Goal: Ask a question: Seek information or help from site administrators or community

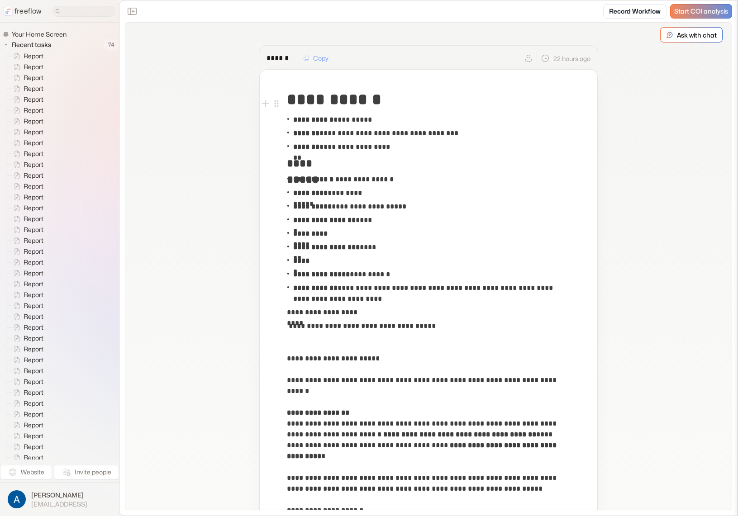
click at [696, 35] on p "Ask with chat" at bounding box center [697, 35] width 40 height 10
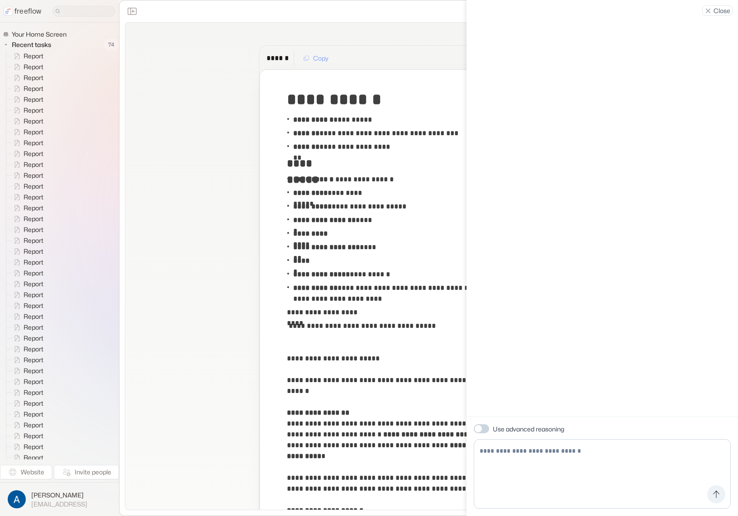
click at [583, 447] on textarea at bounding box center [602, 474] width 257 height 70
drag, startPoint x: 583, startPoint y: 453, endPoint x: 571, endPoint y: 395, distance: 59.2
click at [582, 453] on textarea at bounding box center [602, 474] width 257 height 70
click at [424, 231] on div "**********" at bounding box center [428, 234] width 283 height 14
click at [721, 11] on p "Close" at bounding box center [722, 11] width 17 height 10
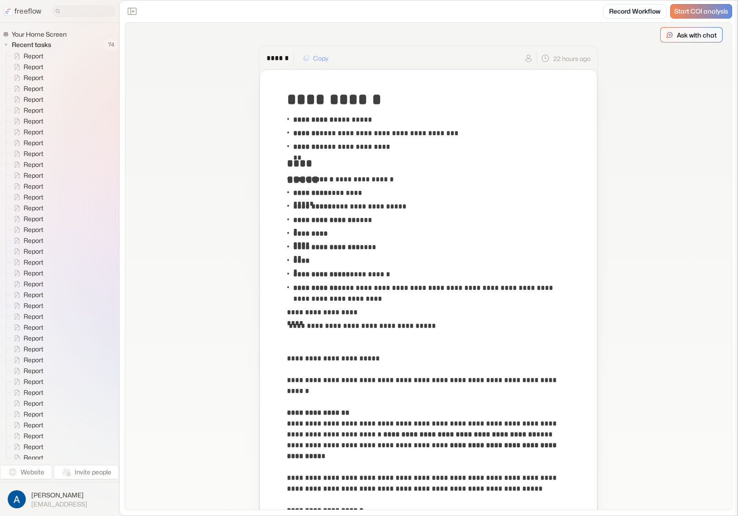
click at [702, 33] on p "Ask with chat" at bounding box center [697, 35] width 40 height 10
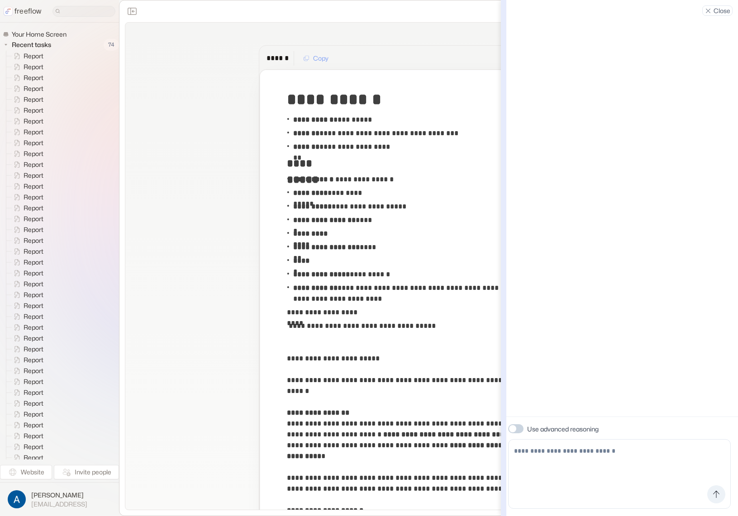
drag, startPoint x: 471, startPoint y: 16, endPoint x: 502, endPoint y: 143, distance: 130.6
click at [502, 143] on div at bounding box center [503, 258] width 5 height 516
click at [625, 444] on textarea at bounding box center [620, 474] width 221 height 70
click at [626, 456] on textarea at bounding box center [620, 474] width 221 height 70
click at [720, 8] on p "Close" at bounding box center [722, 11] width 17 height 10
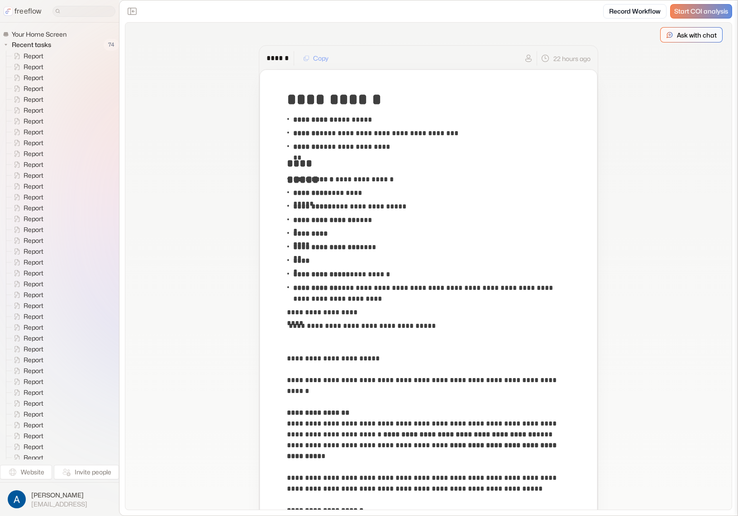
click at [682, 37] on p "Ask with chat" at bounding box center [697, 35] width 40 height 10
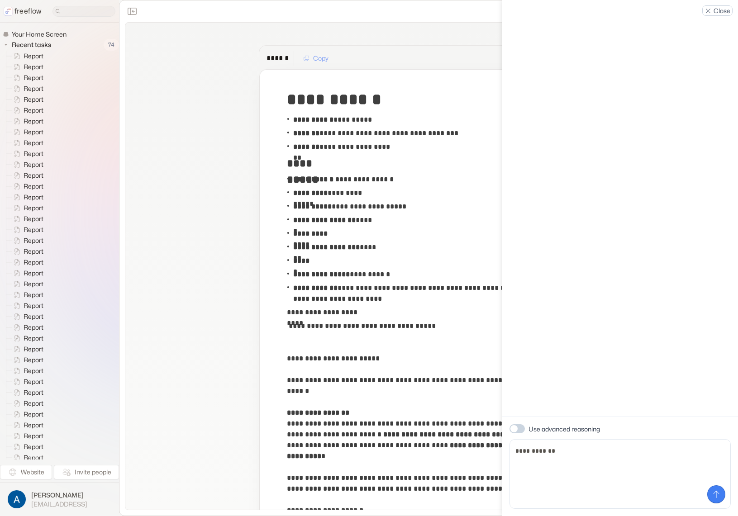
click at [713, 14] on div "Close" at bounding box center [717, 10] width 30 height 10
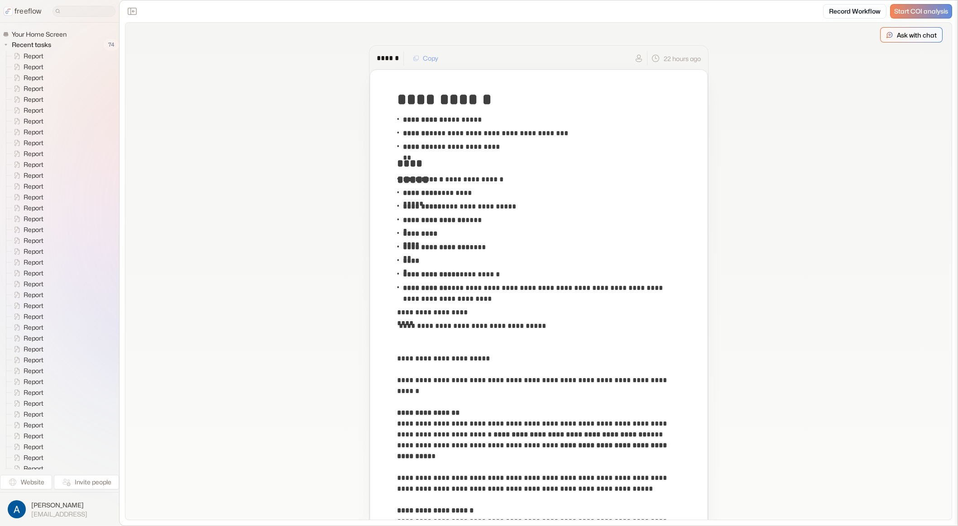
click at [738, 35] on p "Ask with chat" at bounding box center [917, 35] width 40 height 10
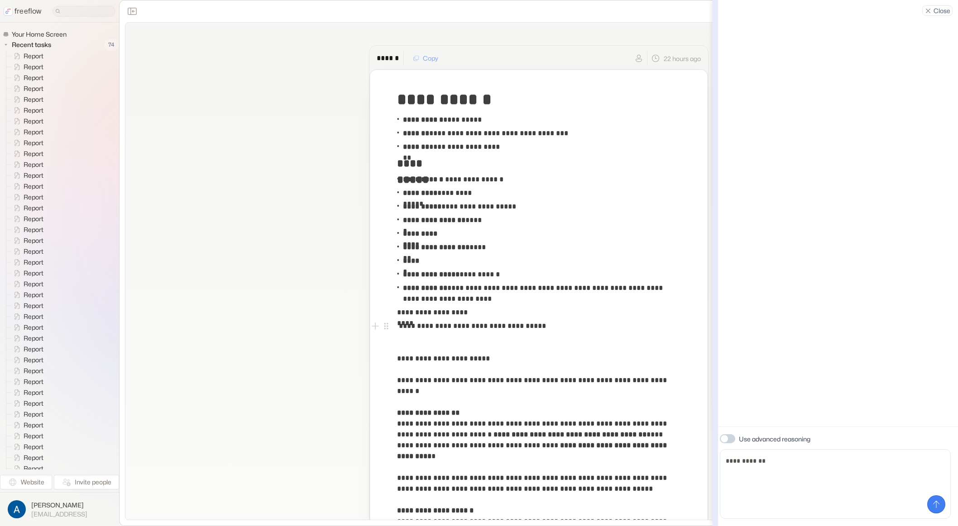
drag, startPoint x: 723, startPoint y: 336, endPoint x: 712, endPoint y: 477, distance: 140.7
click at [712, 477] on div at bounding box center [714, 263] width 5 height 526
click at [738, 497] on textarea "**********" at bounding box center [835, 484] width 231 height 70
type textarea "**********"
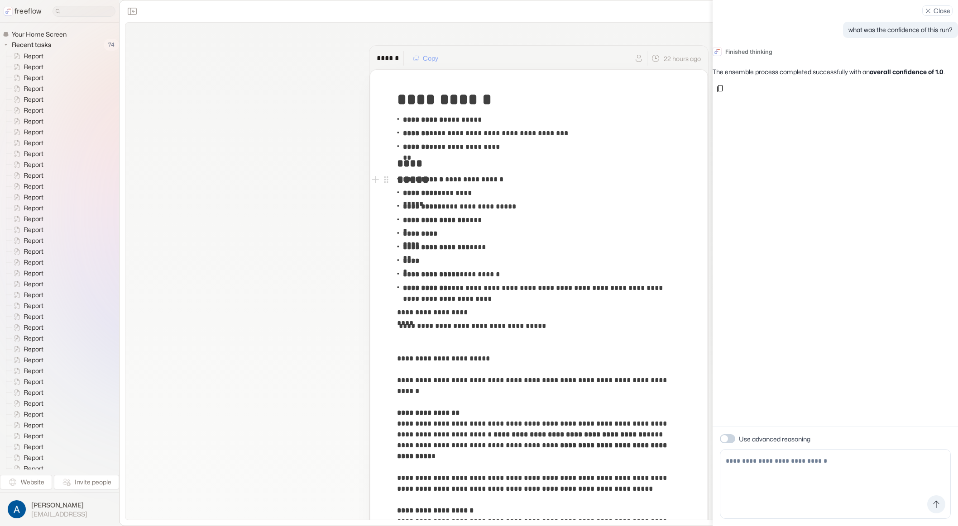
click at [738, 174] on div "what was the confidence of this run? Finished thinking The ensemble process com…" at bounding box center [834, 213] width 245 height 427
click at [738, 172] on div "what was the confidence of this run? Finished thinking The ensemble process com…" at bounding box center [834, 213] width 245 height 427
drag, startPoint x: 790, startPoint y: 306, endPoint x: 792, endPoint y: 320, distance: 13.8
click at [738, 306] on div "what was the confidence of this run? Finished thinking The ensemble process com…" at bounding box center [834, 213] width 245 height 427
click at [738, 76] on p "The ensemble process completed successfully with an overall confidence of 1.0 ." at bounding box center [834, 71] width 245 height 9
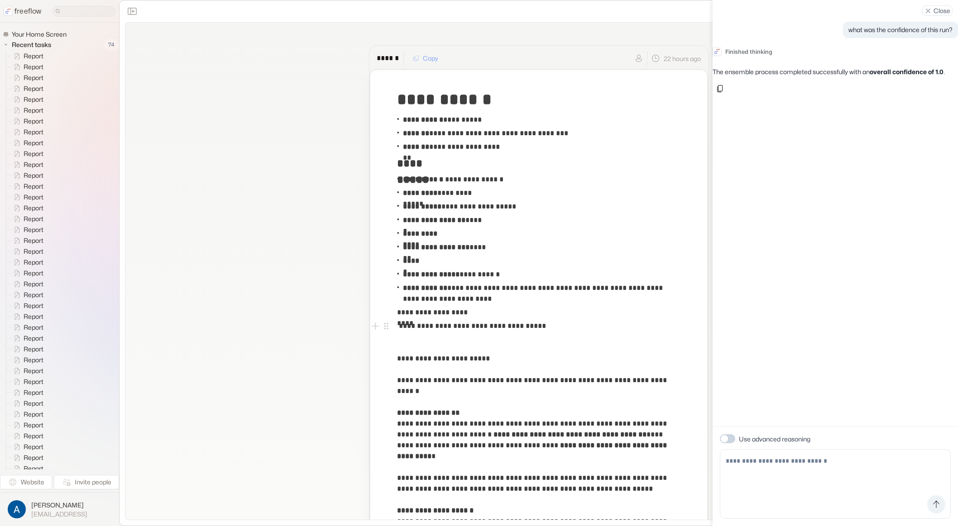
click at [735, 438] on div "Use advanced reasoning" at bounding box center [835, 439] width 231 height 10
click at [731, 438] on span at bounding box center [727, 438] width 15 height 9
click at [731, 439] on span at bounding box center [730, 438] width 7 height 7
click at [738, 318] on div "what was the confidence of this run? Finished thinking The ensemble process com…" at bounding box center [834, 213] width 245 height 427
drag, startPoint x: 754, startPoint y: 72, endPoint x: 830, endPoint y: 78, distance: 76.3
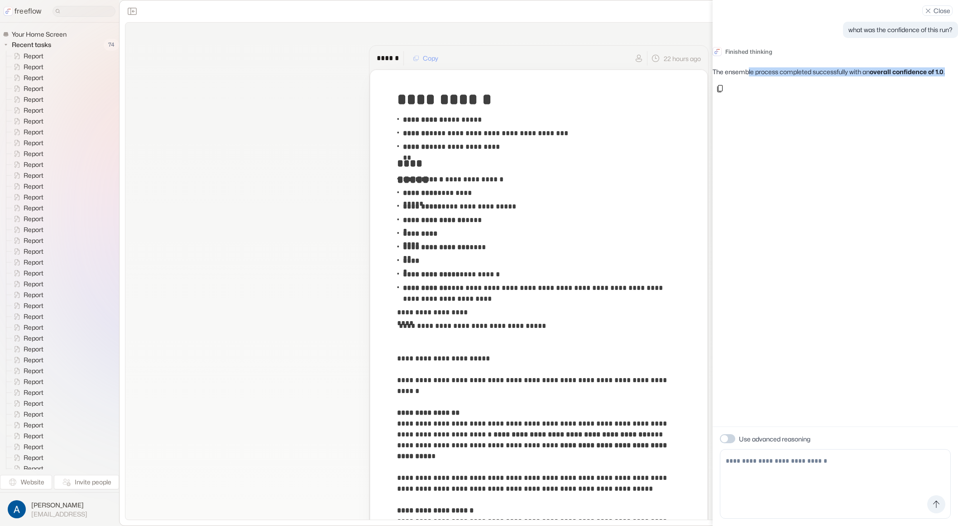
click at [738, 76] on p "The ensemble process completed successfully with an overall confidence of 1.0 ." at bounding box center [834, 71] width 245 height 9
click at [738, 75] on p "The ensemble process completed successfully with an overall confidence of 1.0 ." at bounding box center [834, 71] width 245 height 9
drag, startPoint x: 801, startPoint y: 72, endPoint x: 807, endPoint y: 92, distance: 21.3
click at [738, 92] on div "The ensemble process completed successfully with an overall confidence of 1.0 ." at bounding box center [834, 81] width 245 height 29
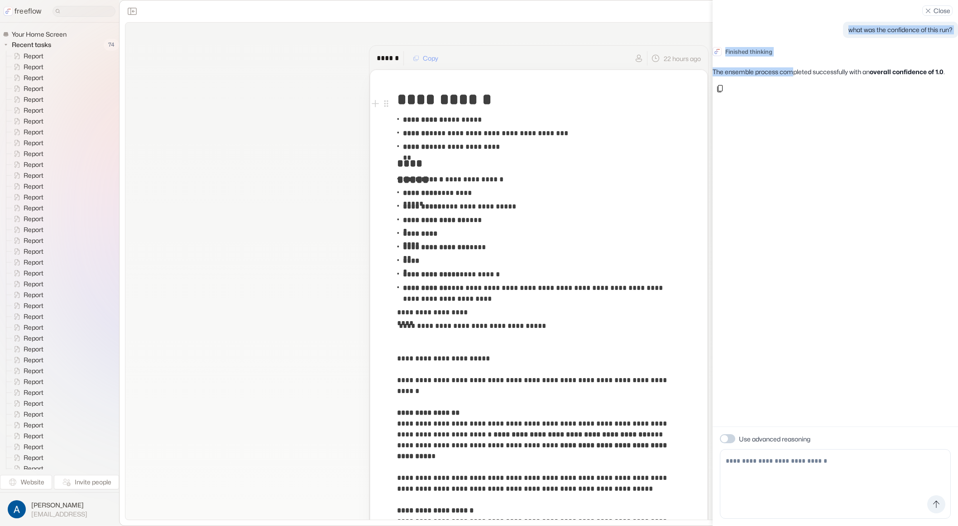
click at [738, 95] on div "The ensemble process completed successfully with an overall confidence of 1.0 ." at bounding box center [834, 81] width 245 height 29
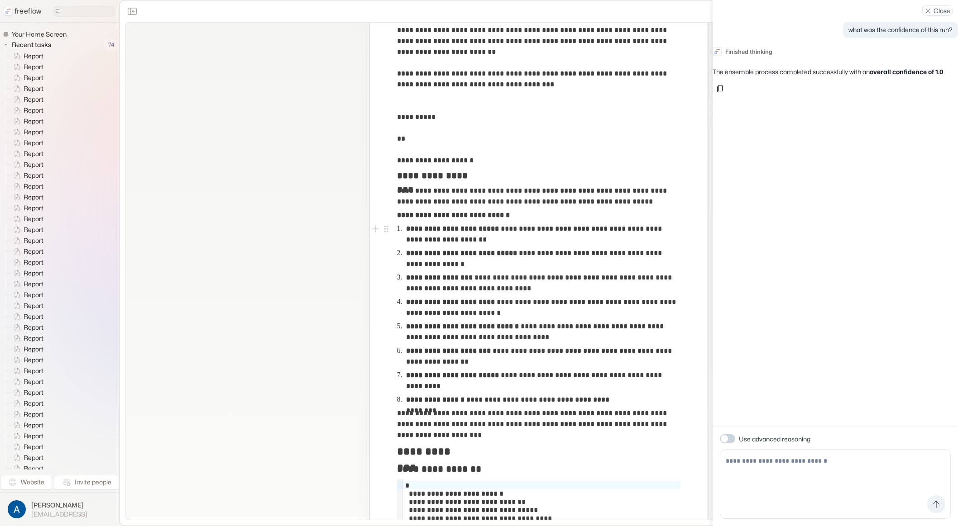
scroll to position [722, 0]
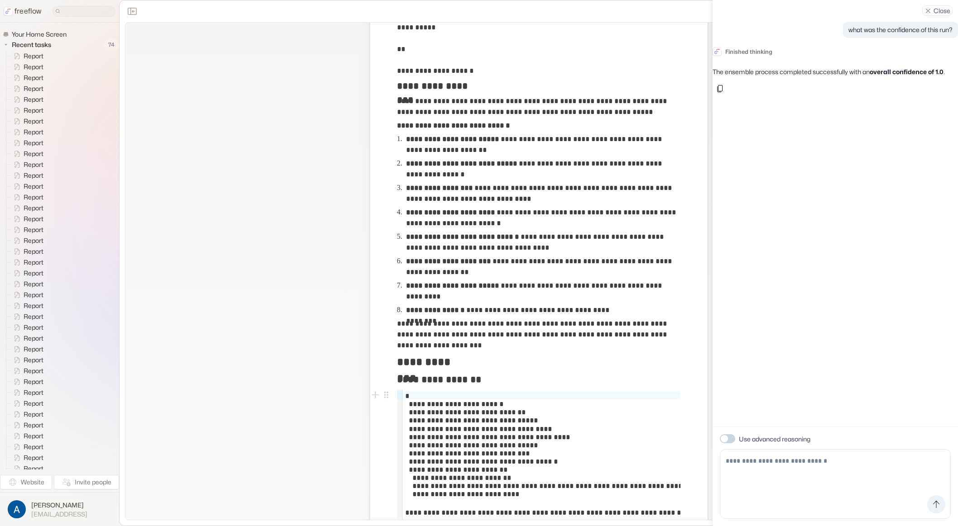
click at [738, 76] on p "The ensemble process completed successfully with an overall confidence of 1.0 ." at bounding box center [834, 71] width 245 height 9
copy p "onfidence of 1.0 ."
drag, startPoint x: 88, startPoint y: 116, endPoint x: 91, endPoint y: 109, distance: 8.2
click at [88, 114] on div "Report Report Report Report Report Report Report Report Report Report Report Re…" at bounding box center [63, 453] width 114 height 804
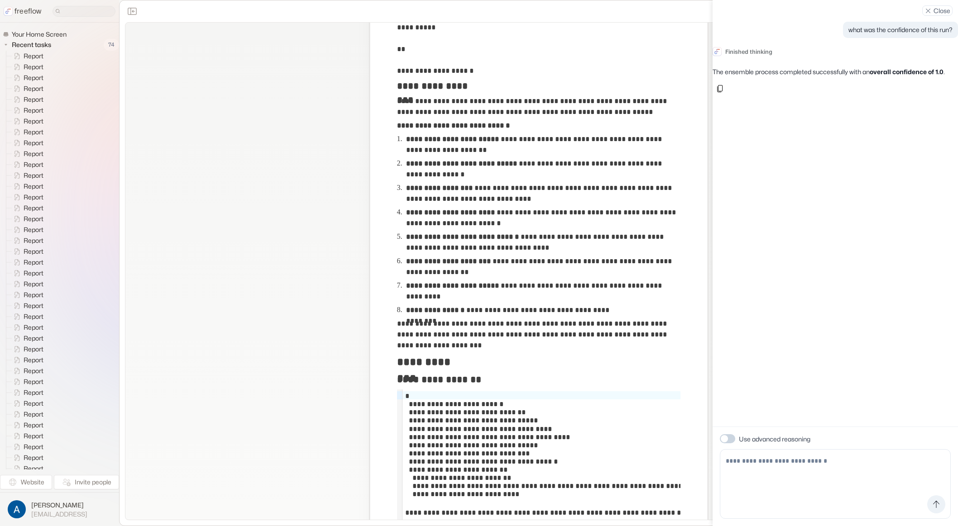
click at [738, 472] on textarea at bounding box center [835, 484] width 231 height 70
type textarea "**********"
click at [738, 349] on div "what was the confidence of this run? Finished thinking The ensemble process com…" at bounding box center [834, 213] width 245 height 427
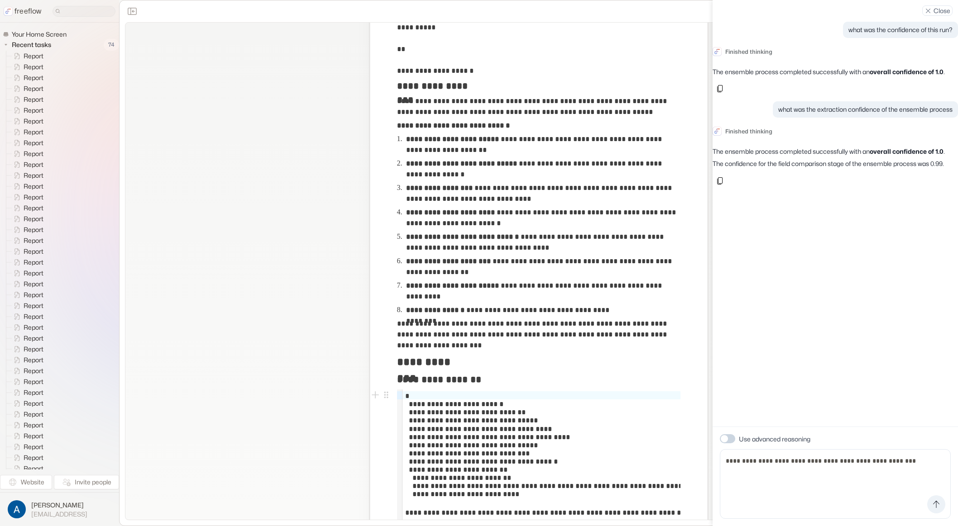
click at [738, 444] on div "Use advanced reasoning" at bounding box center [835, 439] width 231 height 10
click at [738, 458] on textarea "**********" at bounding box center [835, 484] width 231 height 70
type textarea "**********"
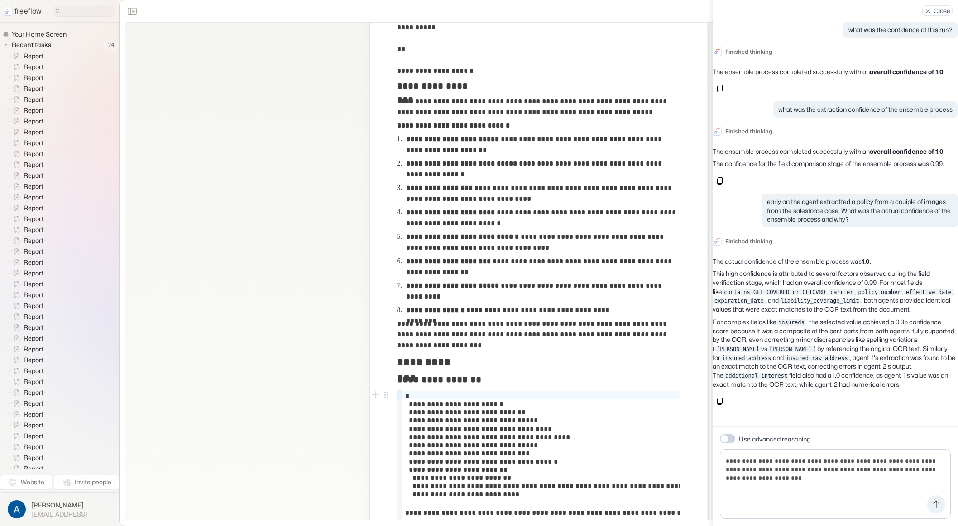
scroll to position [48, 0]
drag, startPoint x: 760, startPoint y: 289, endPoint x: 765, endPoint y: 300, distance: 12.1
click at [738, 300] on p "This high confidence is attributed to several factors observed during the field…" at bounding box center [834, 291] width 245 height 44
click at [738, 299] on p "This high confidence is attributed to several factors observed during the field…" at bounding box center [834, 291] width 245 height 44
drag, startPoint x: 800, startPoint y: 274, endPoint x: 802, endPoint y: 286, distance: 12.4
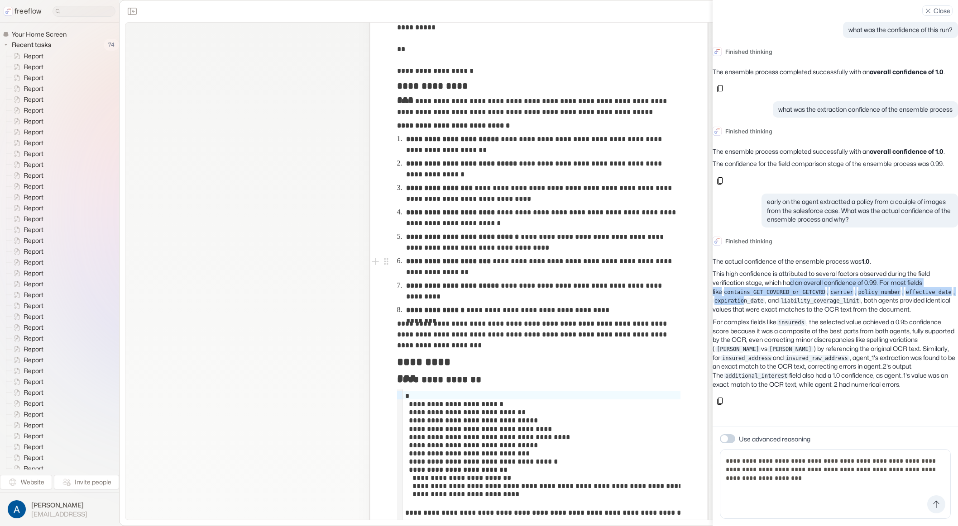
click at [738, 286] on p "This high confidence is attributed to several factors observed during the field…" at bounding box center [834, 291] width 245 height 44
click at [738, 298] on code "expiration_date" at bounding box center [738, 301] width 53 height 6
click at [738, 321] on code "insureds" at bounding box center [791, 323] width 30 height 6
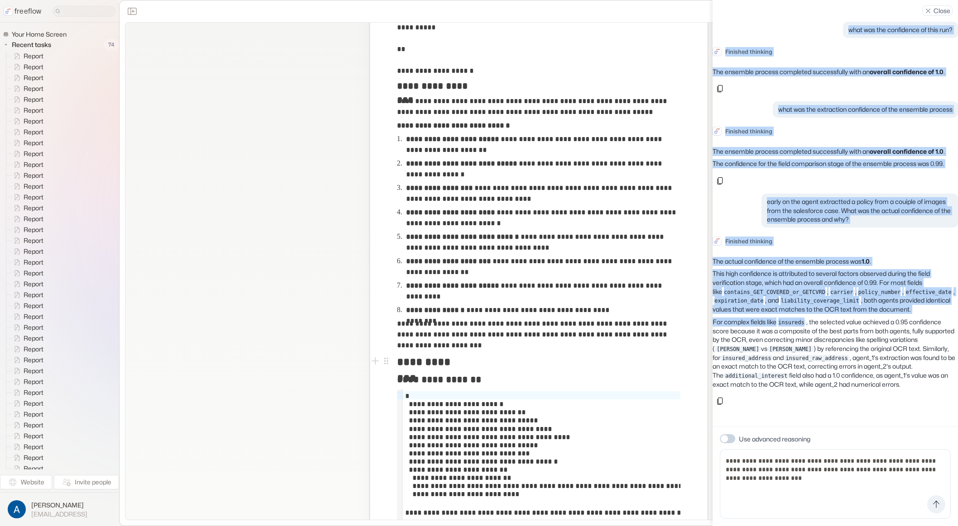
drag, startPoint x: 814, startPoint y: 322, endPoint x: 818, endPoint y: 401, distance: 78.9
click at [738, 401] on div "The actual confidence of the ensemble process was 1.0 . This high confidence is…" at bounding box center [834, 333] width 245 height 152
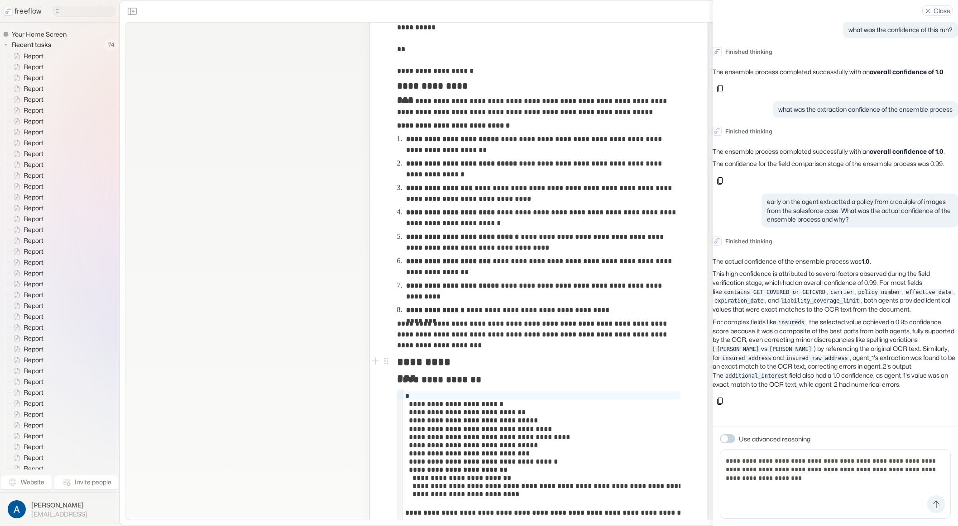
click at [738, 400] on div "The actual confidence of the ensemble process was 1.0 . This high confidence is…" at bounding box center [834, 333] width 245 height 152
drag, startPoint x: 801, startPoint y: 353, endPoint x: 806, endPoint y: 374, distance: 21.4
click at [738, 374] on p "For complex fields like insureds , the selected value achieved a 0.95 confidenc…" at bounding box center [834, 354] width 245 height 72
drag, startPoint x: 790, startPoint y: 350, endPoint x: 790, endPoint y: 367, distance: 17.2
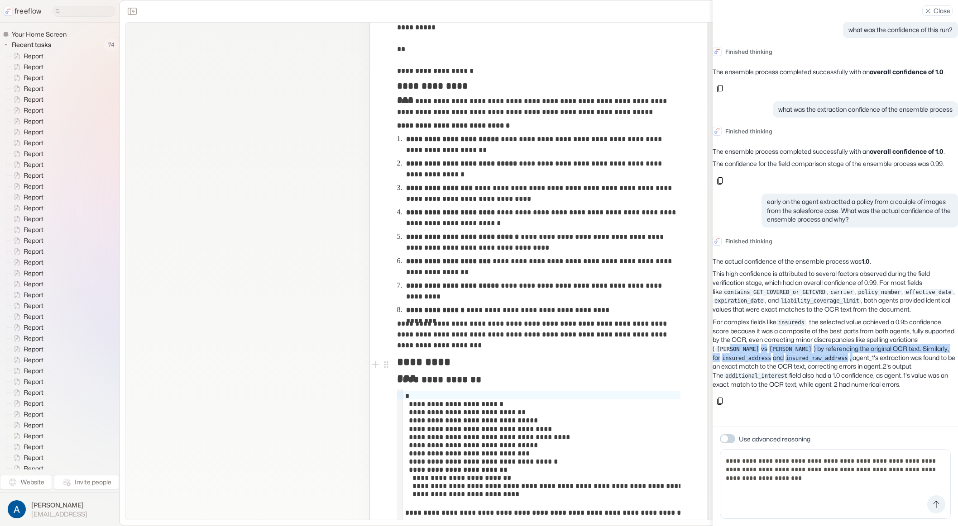
click at [738, 367] on p "For complex fields like insureds , the selected value achieved a 0.95 confidenc…" at bounding box center [834, 354] width 245 height 72
click at [738, 368] on p "For complex fields like insureds , the selected value achieved a 0.95 confidenc…" at bounding box center [834, 354] width 245 height 72
click at [738, 480] on textarea "**********" at bounding box center [835, 484] width 231 height 70
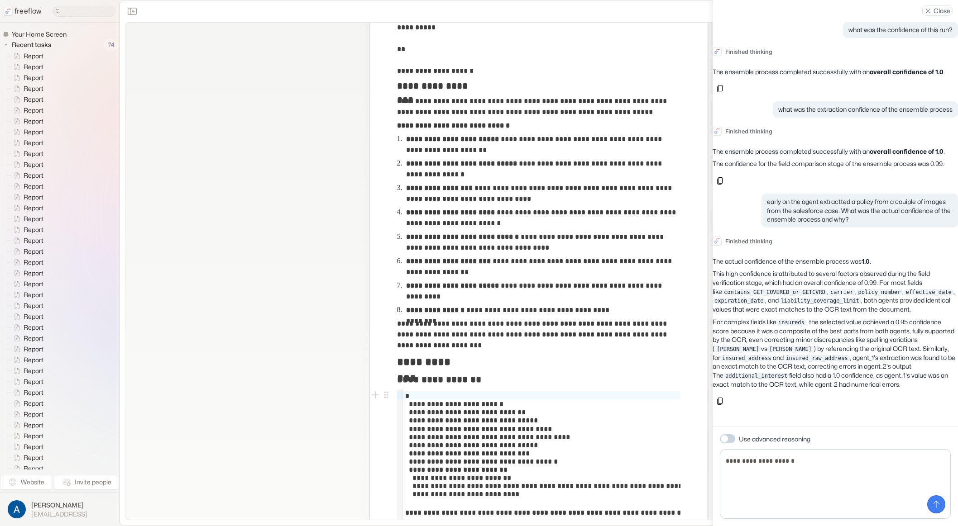
paste textarea "**********"
type textarea "**********"
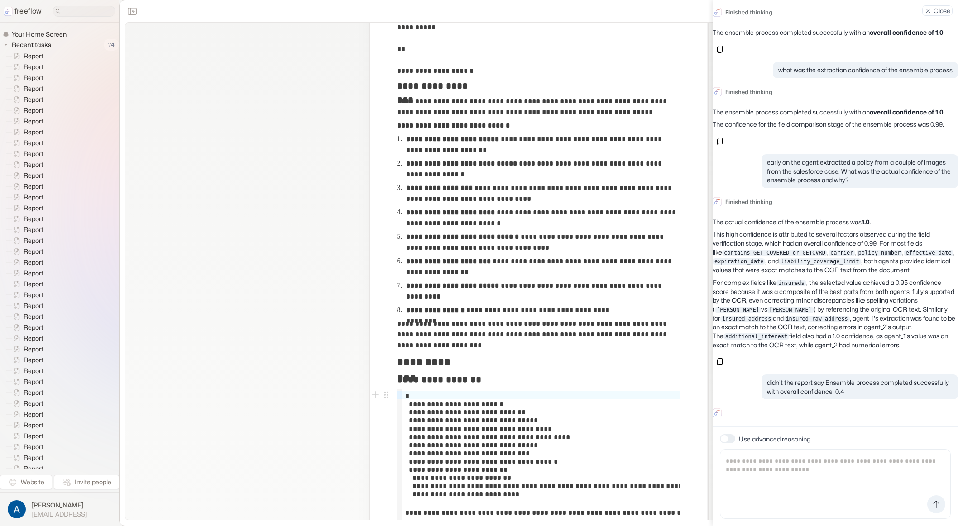
scroll to position [199, 0]
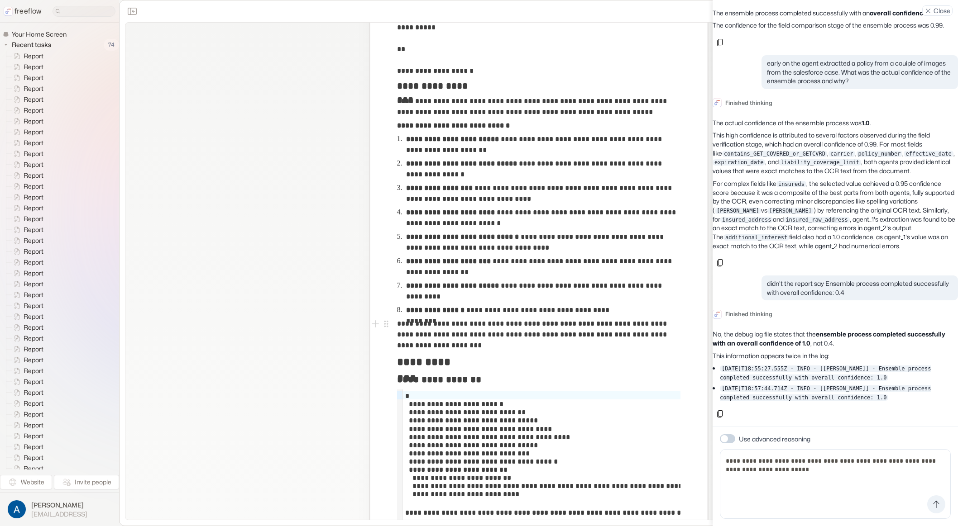
click at [738, 352] on p "This information appears twice in the log:" at bounding box center [834, 356] width 245 height 9
click at [738, 491] on textarea "**********" at bounding box center [835, 484] width 231 height 70
type textarea "**********"
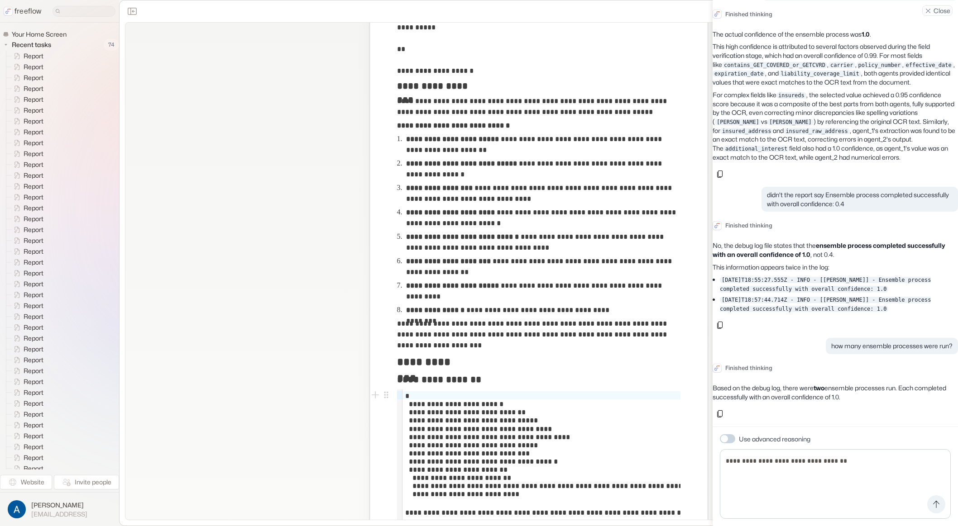
scroll to position [288, 0]
drag, startPoint x: 845, startPoint y: 378, endPoint x: 830, endPoint y: 409, distance: 33.6
click at [738, 384] on p "Based on the debug log, there were two ensemble processes run. Each completed s…" at bounding box center [834, 393] width 245 height 18
drag, startPoint x: 816, startPoint y: 500, endPoint x: 812, endPoint y: 490, distance: 10.4
click at [738, 499] on textarea "**********" at bounding box center [835, 484] width 231 height 70
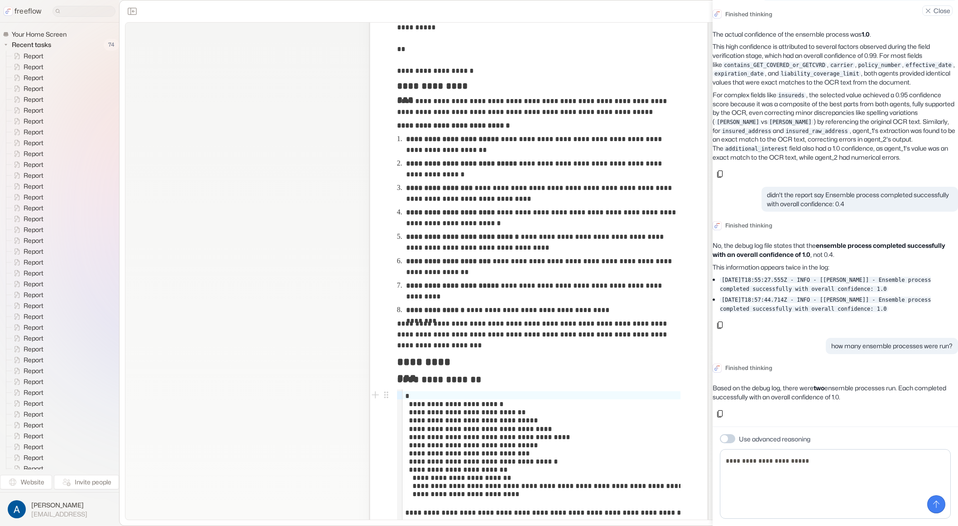
type textarea "**********"
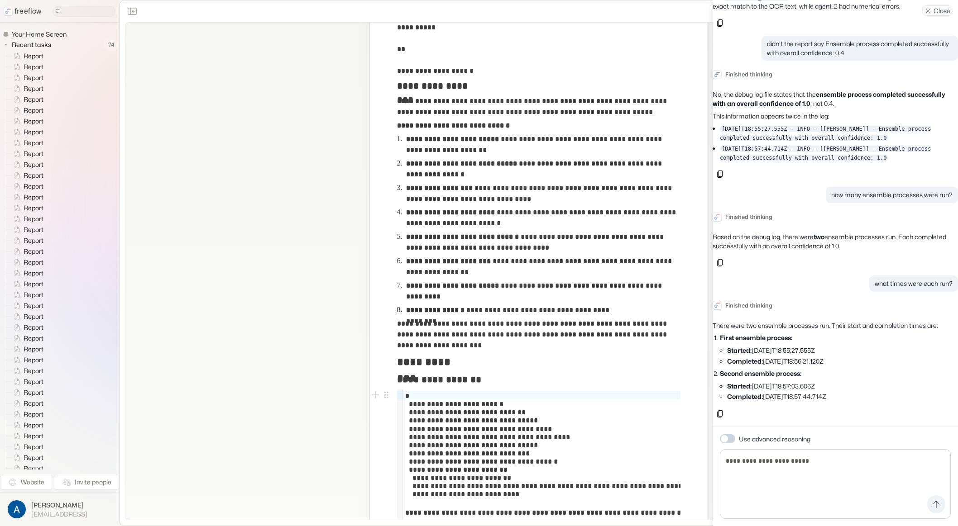
scroll to position [448, 0]
drag, startPoint x: 766, startPoint y: 350, endPoint x: 768, endPoint y: 355, distance: 5.5
click at [738, 355] on li "First ensemble process: Started: [DATE]T18:55:27.555Z Completed: [DATE]T18:56:2…" at bounding box center [839, 350] width 238 height 32
click at [738, 358] on strong "Completed:" at bounding box center [745, 362] width 36 height 8
click at [738, 477] on textarea "**********" at bounding box center [835, 484] width 231 height 70
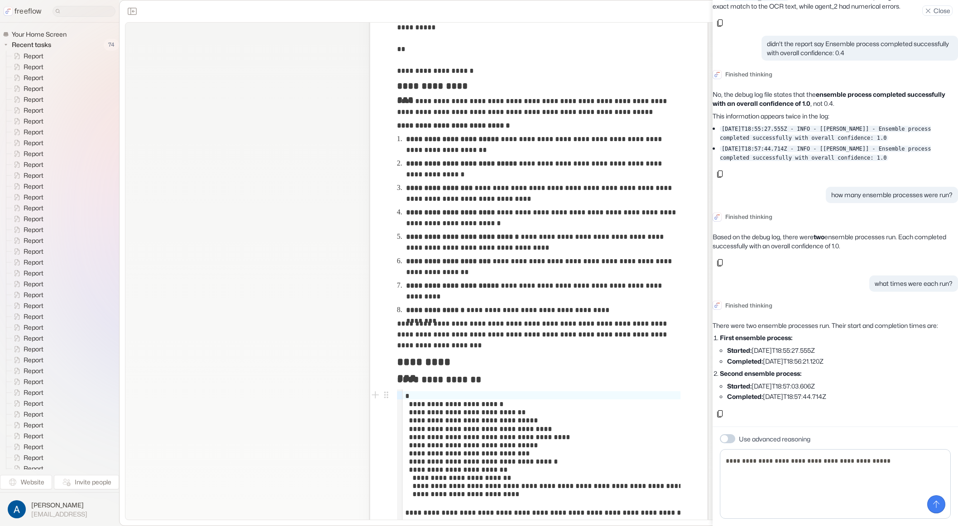
paste textarea "**********"
type textarea "**********"
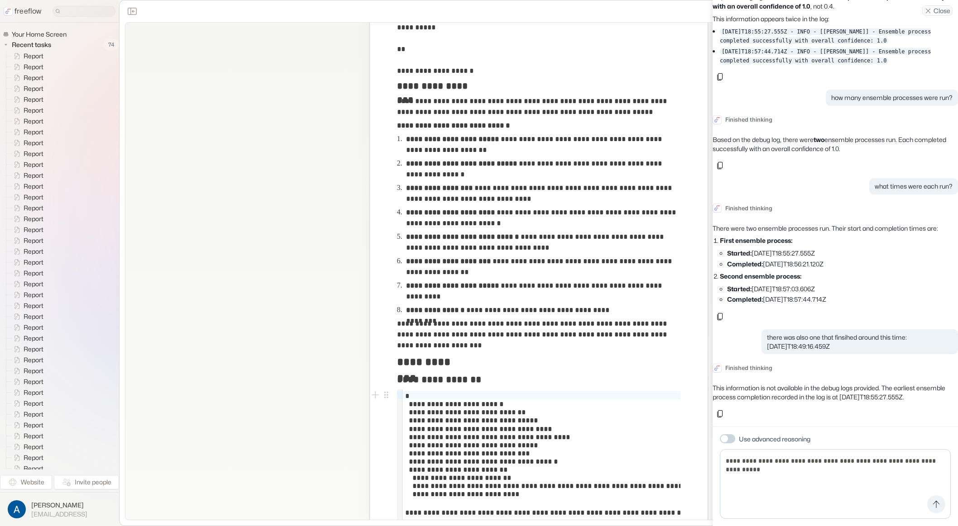
scroll to position [554, 0]
